Goal: Check status: Check status

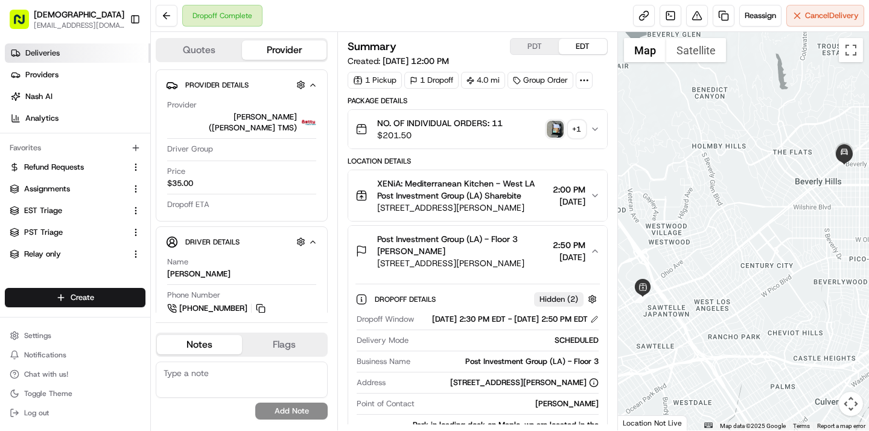
click at [36, 49] on span "Deliveries" at bounding box center [42, 53] width 34 height 11
